Goal: Navigation & Orientation: Find specific page/section

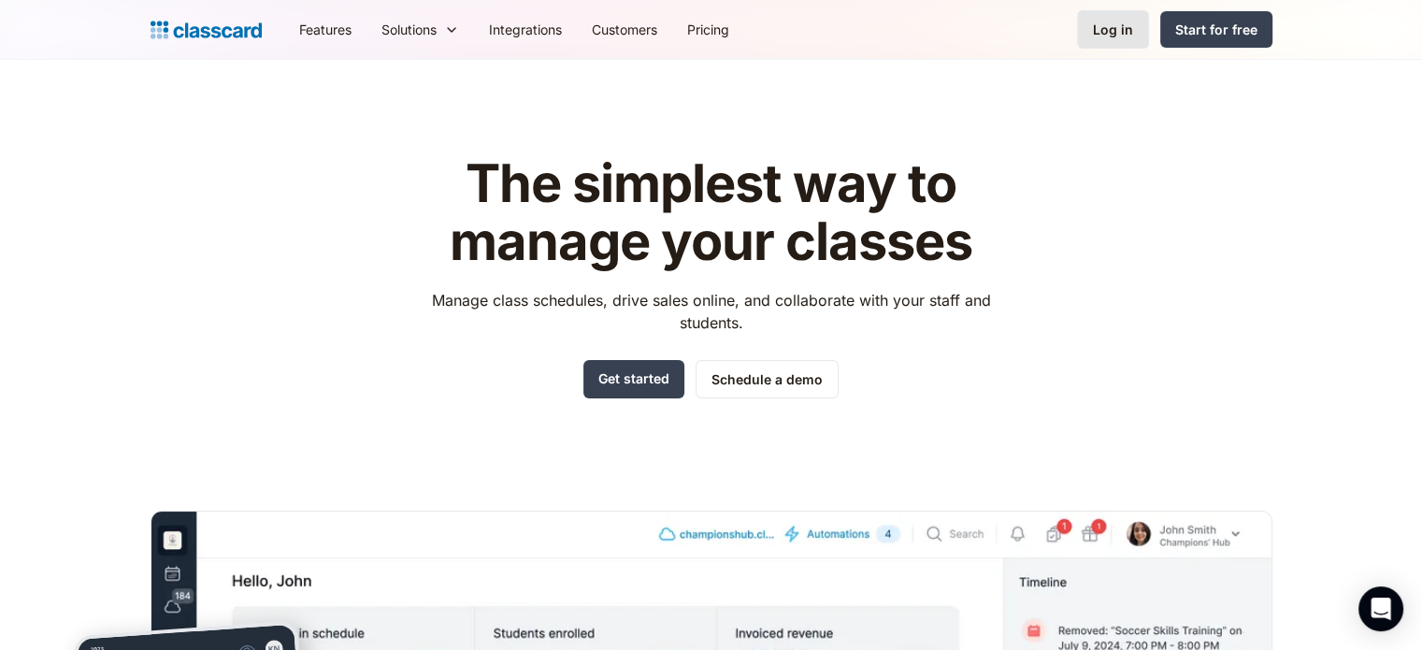
click at [1130, 22] on div "Log in" at bounding box center [1113, 30] width 40 height 20
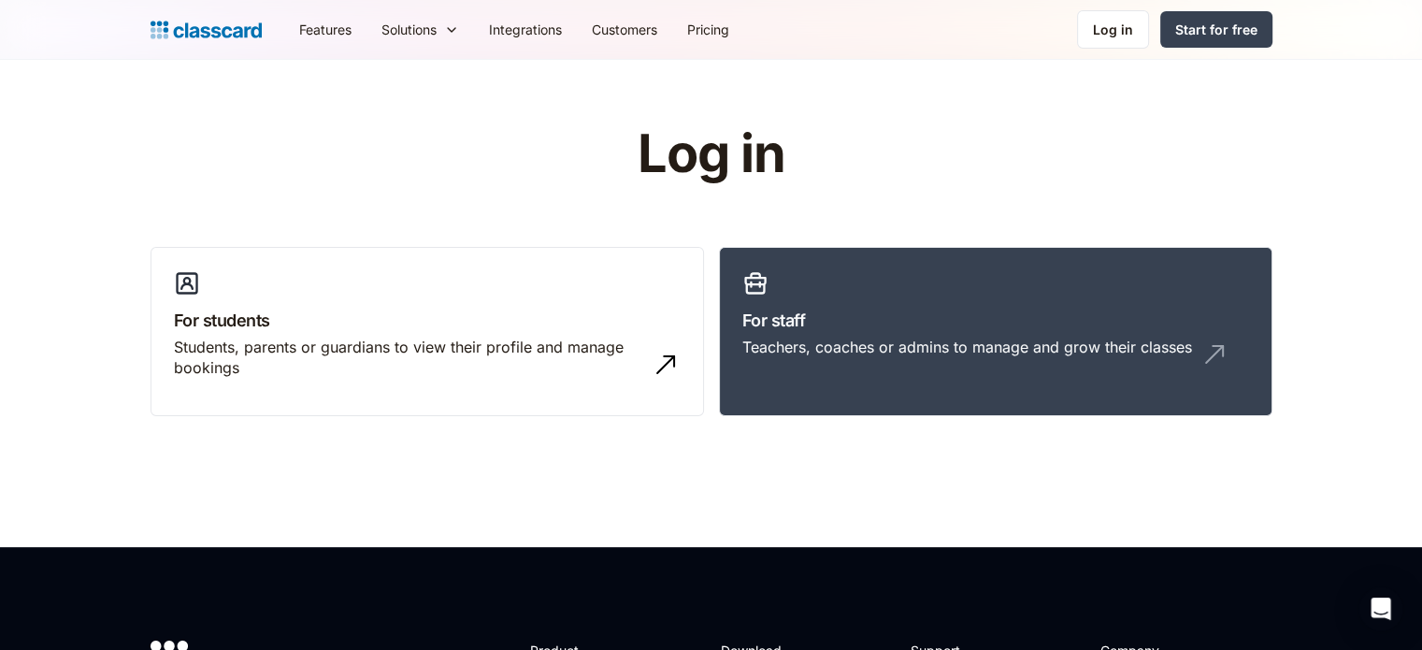
click at [1380, 480] on header "Log in For students Students, parents or guardians to view their profile and ma…" at bounding box center [711, 303] width 1422 height 487
click at [1028, 373] on link "For staff Teachers, coaches or admins to manage and grow their classes" at bounding box center [995, 332] width 553 height 170
